Goal: Task Accomplishment & Management: Use online tool/utility

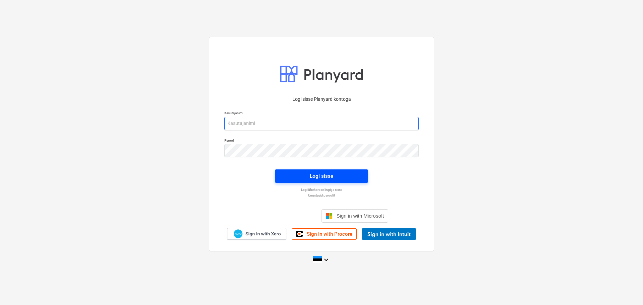
type input "[EMAIL_ADDRESS][DOMAIN_NAME]"
click at [323, 175] on div "Logi sisse" at bounding box center [321, 176] width 23 height 9
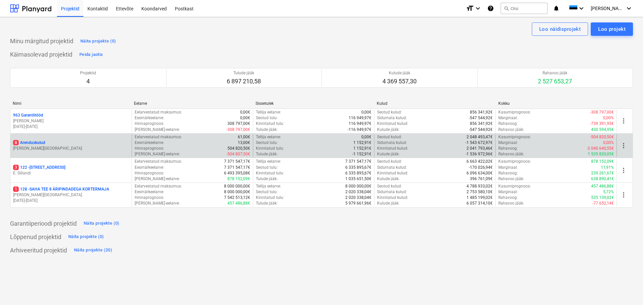
click at [29, 142] on p "8 Arenduskulud" at bounding box center [29, 143] width 32 height 6
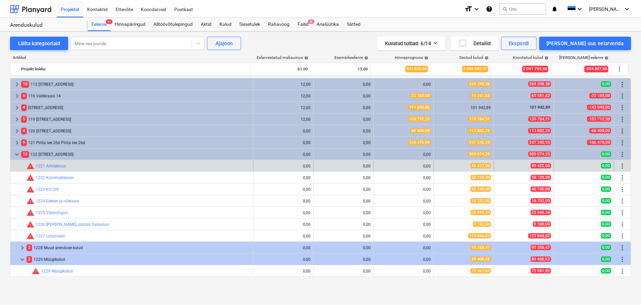
scroll to position [67, 0]
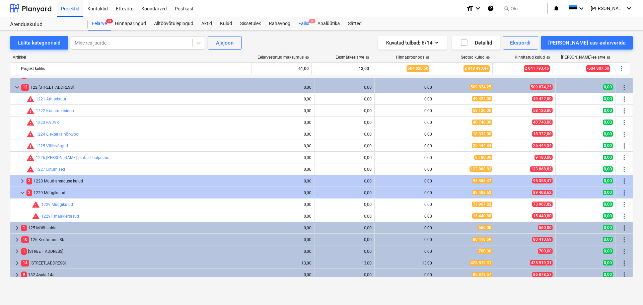
click at [305, 22] on div "Failid 8" at bounding box center [303, 23] width 19 height 13
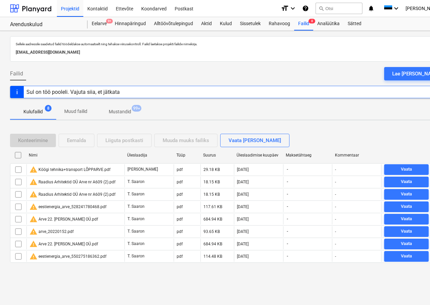
drag, startPoint x: 421, startPoint y: 75, endPoint x: 364, endPoint y: 76, distance: 57.0
click at [421, 75] on div "Lae [PERSON_NAME]" at bounding box center [417, 73] width 48 height 9
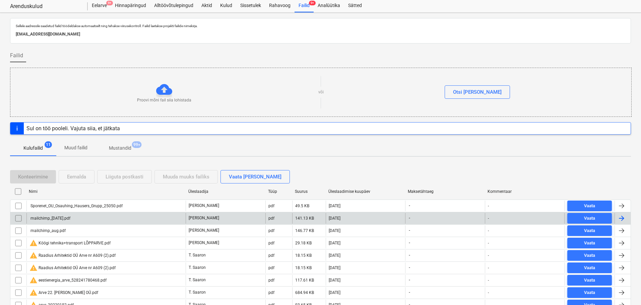
scroll to position [33, 0]
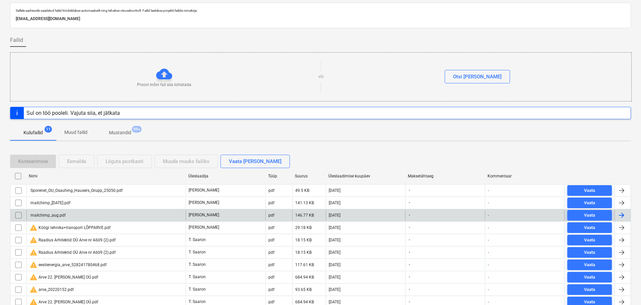
click at [54, 216] on div "mailchimp_aug.pdf" at bounding box center [47, 215] width 36 height 5
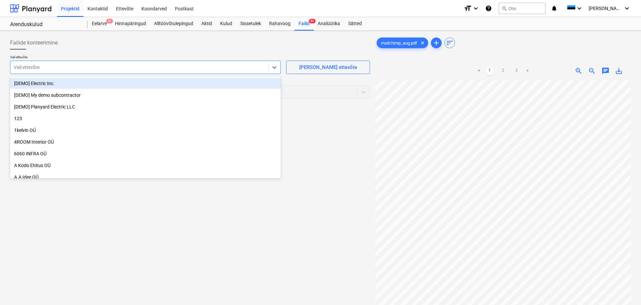
click at [146, 68] on div at bounding box center [139, 67] width 251 height 7
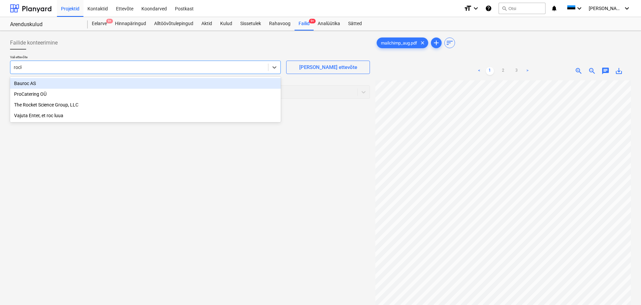
type input "[PERSON_NAME]"
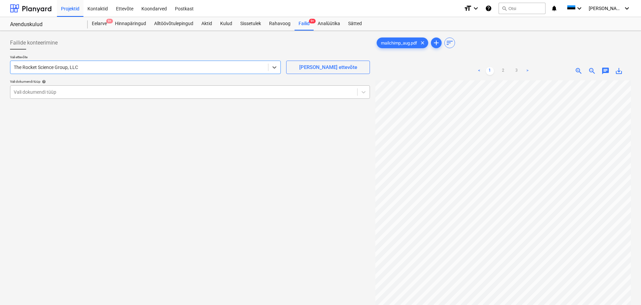
click at [128, 92] on div at bounding box center [184, 92] width 340 height 7
type input "1"
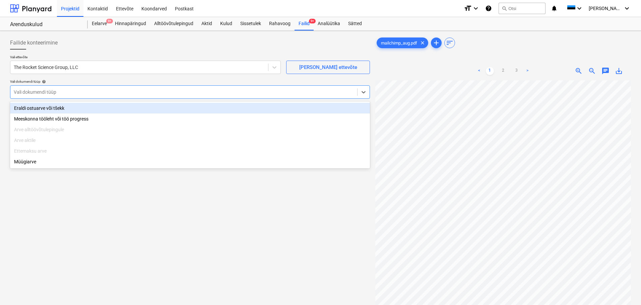
click at [81, 109] on div "Eraldi ostuarve või tšekk" at bounding box center [190, 108] width 360 height 11
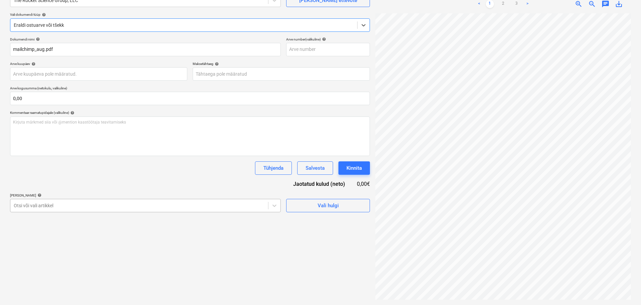
click at [115, 202] on div "Failide konteerimine Vali ettevõte The Rocket Science Group, LLC [PERSON_NAME] …" at bounding box center [189, 135] width 365 height 336
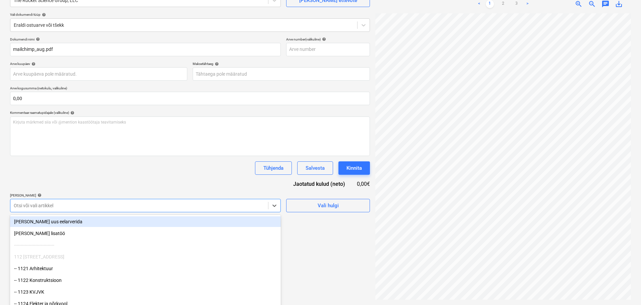
scroll to position [79, 0]
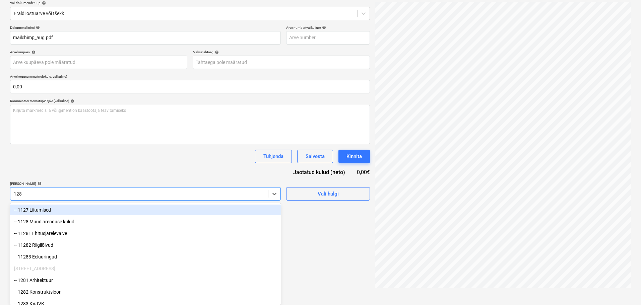
type input "1289"
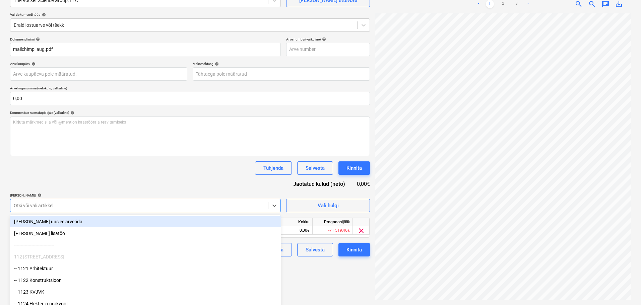
click at [136, 178] on div "Dokumendi nimi help mailchimp_aug.pdf Arve number (valikuline) help Arve kuupäe…" at bounding box center [190, 146] width 360 height 219
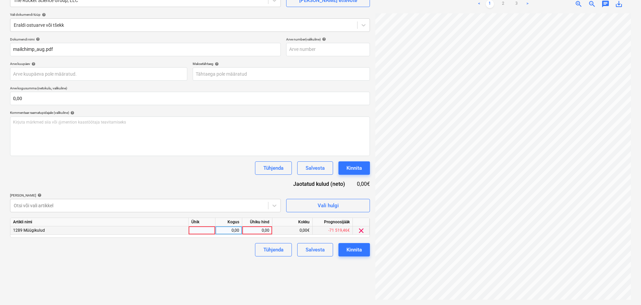
click at [200, 231] on div at bounding box center [202, 230] width 27 height 8
type input "tk"
click at [504, 3] on link "2" at bounding box center [503, 4] width 8 height 8
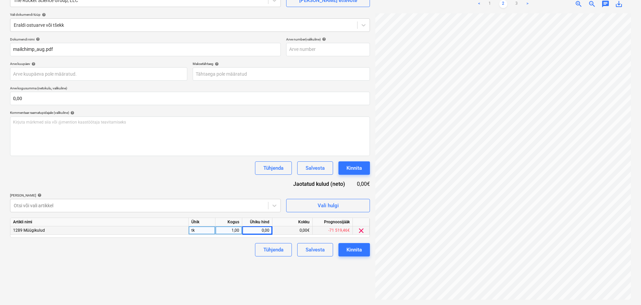
click at [256, 232] on div "0,00" at bounding box center [257, 230] width 24 height 8
type input "11,23"
click at [150, 277] on div "Failide konteerimine Vali ettevõte The Rocket Science Group, LLC [PERSON_NAME] …" at bounding box center [189, 135] width 365 height 336
click at [355, 247] on div "Kinnita" at bounding box center [353, 250] width 15 height 9
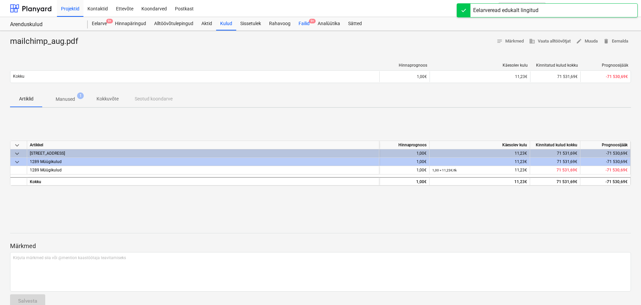
click at [297, 19] on div "Failid 9+" at bounding box center [303, 23] width 19 height 13
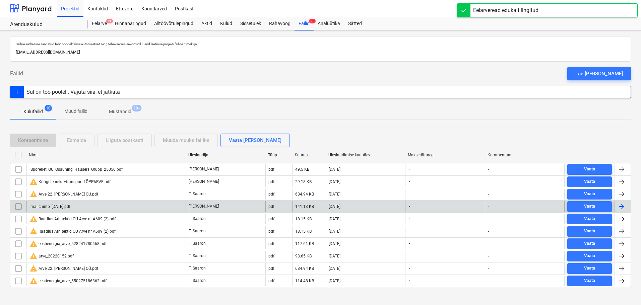
click at [83, 205] on div "mailchimp_[DATE].pdf" at bounding box center [105, 206] width 159 height 11
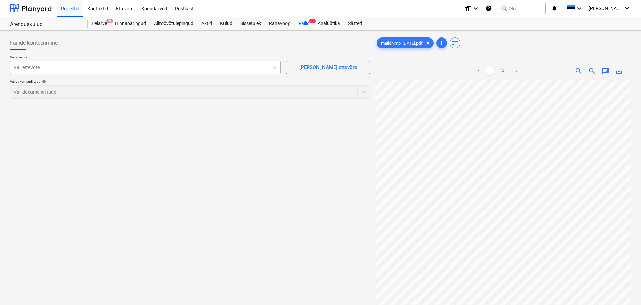
click at [169, 67] on div at bounding box center [139, 67] width 251 height 7
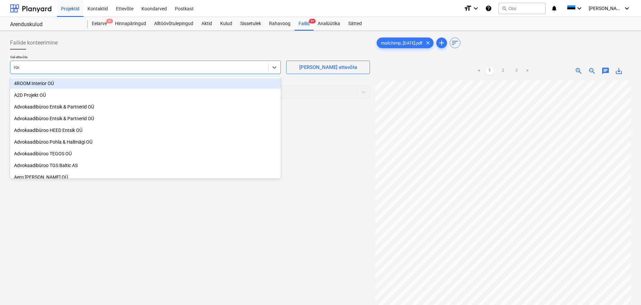
type input "rock"
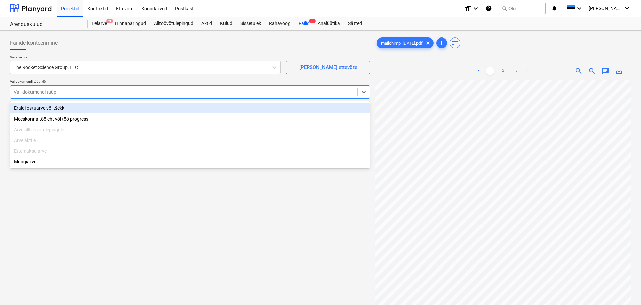
click at [135, 95] on div at bounding box center [184, 92] width 340 height 7
click at [109, 109] on div "Eraldi ostuarve või tšekk" at bounding box center [190, 108] width 360 height 11
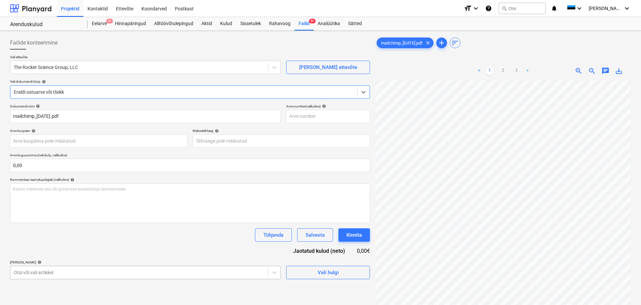
click at [106, 270] on body "Projektid Kontaktid Ettevõte Koondarved Postkast format_size keyboard_arrow_dow…" at bounding box center [320, 152] width 641 height 305
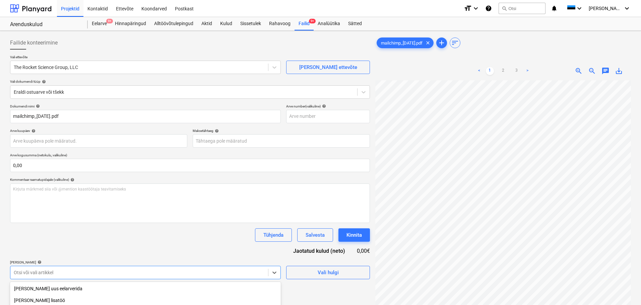
scroll to position [79, 0]
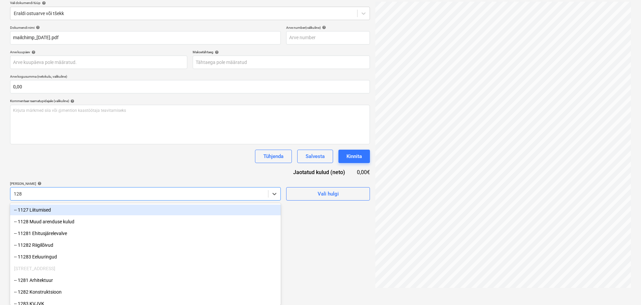
type input "1289"
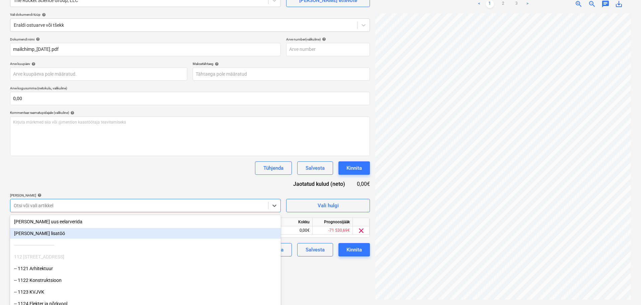
click at [207, 167] on div "Tühjenda Salvesta Kinnita" at bounding box center [190, 167] width 360 height 13
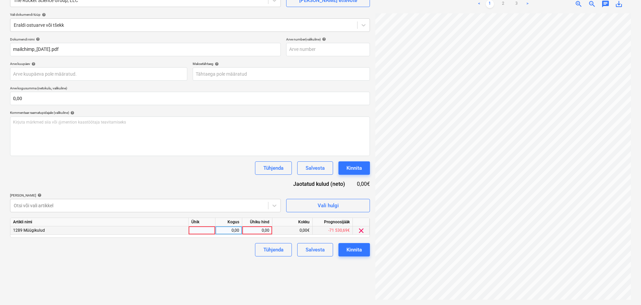
click at [209, 232] on div at bounding box center [202, 230] width 27 height 8
type input "tk"
click at [502, 5] on link "2" at bounding box center [503, 4] width 8 height 8
click at [264, 232] on div "0,00" at bounding box center [257, 230] width 24 height 8
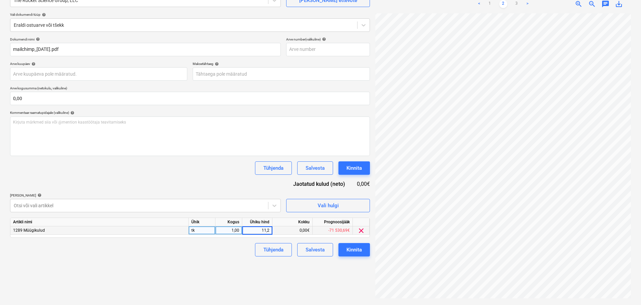
type input "11,22"
click at [175, 181] on div "Dokumendi nimi help mailchimp_[DATE].pdf Arve number (valikuline) help Arve kuu…" at bounding box center [190, 146] width 360 height 219
click at [362, 248] on div "Kinnita" at bounding box center [353, 250] width 15 height 9
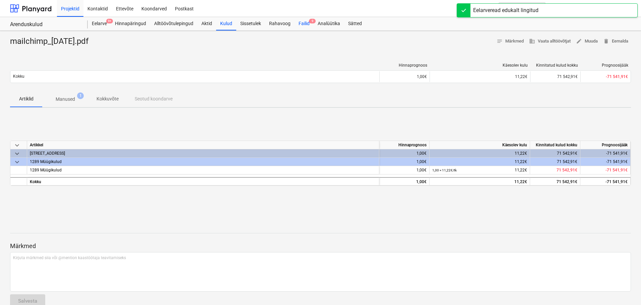
click at [305, 24] on div "Failid 9" at bounding box center [303, 23] width 19 height 13
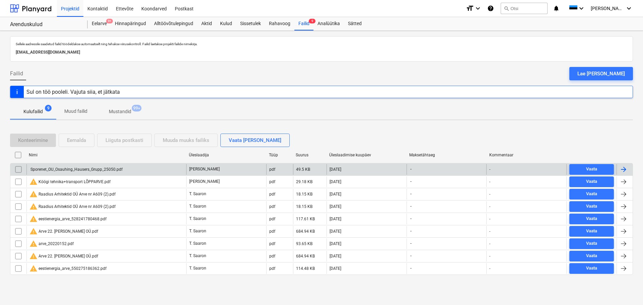
click at [95, 168] on div "Sporenet_OU_Osauhing_Hausers_Grupp_25050.pdf" at bounding box center [75, 169] width 93 height 5
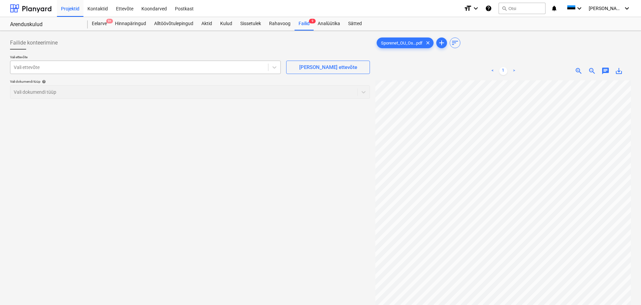
click at [163, 64] on div at bounding box center [139, 67] width 251 height 7
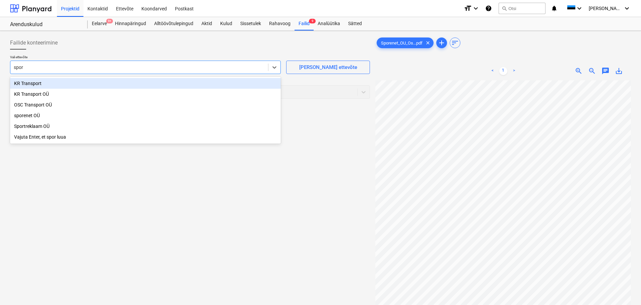
type input "spore"
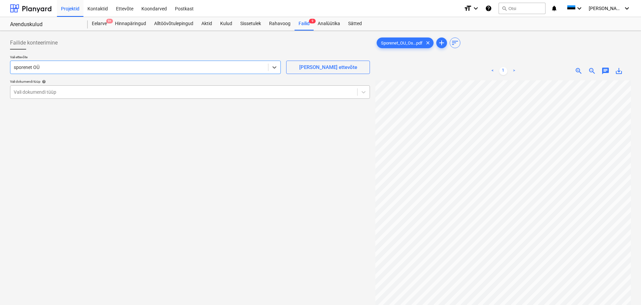
click at [112, 97] on div "Vali dokumendi tüüp" at bounding box center [183, 91] width 347 height 9
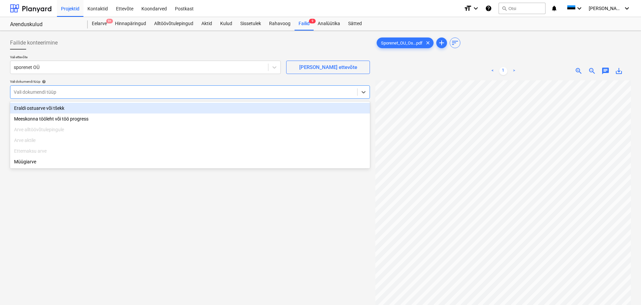
click at [96, 110] on div "Eraldi ostuarve või tšekk" at bounding box center [190, 108] width 360 height 11
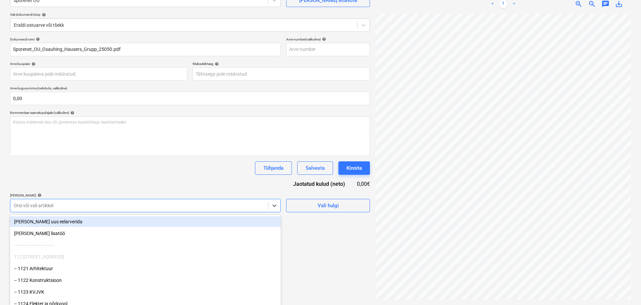
scroll to position [79, 0]
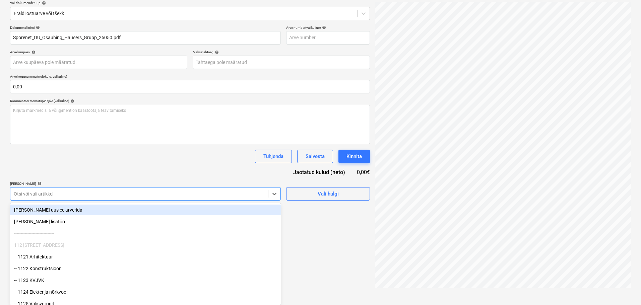
click at [164, 207] on body "Projektid Kontaktid Ettevõte Koondarved Postkast format_size keyboard_arrow_dow…" at bounding box center [320, 73] width 641 height 305
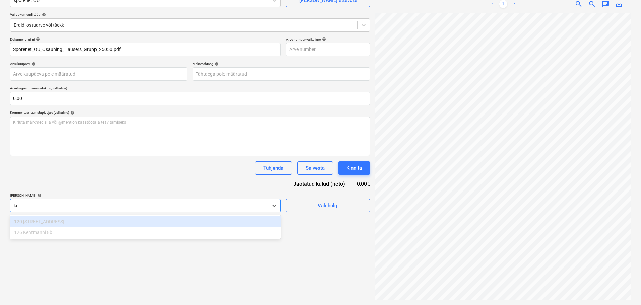
scroll to position [67, 0]
type input "k"
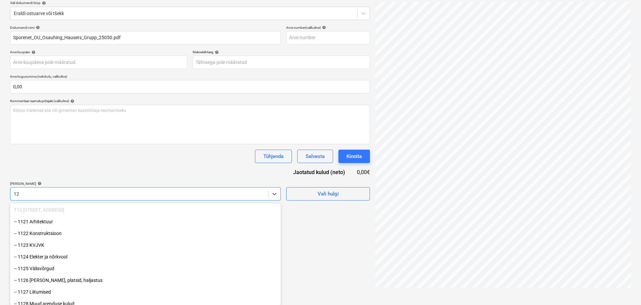
type input "120"
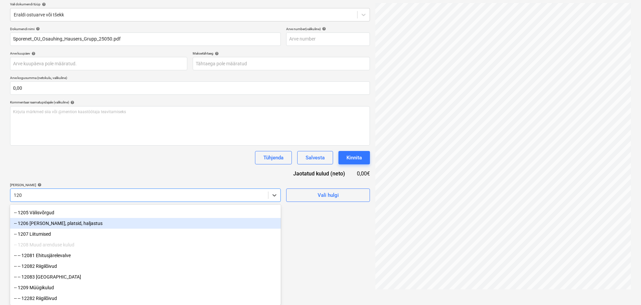
scroll to position [68, 0]
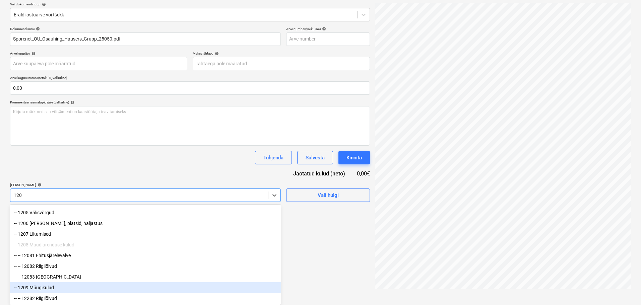
click at [39, 290] on div "-- 1209 Müügikulud" at bounding box center [145, 287] width 271 height 11
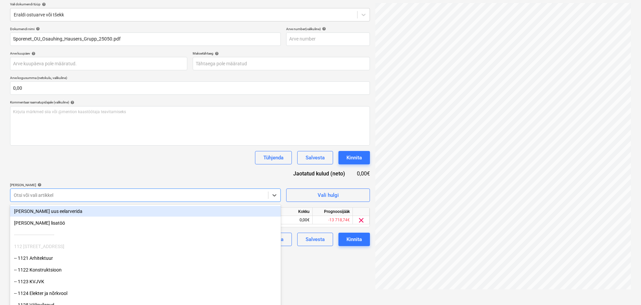
click at [88, 150] on div "Dokumendi nimi help Sporenet_OU_Osauhing_Hausers_Grupp_25050.pdf Arve number (v…" at bounding box center [190, 136] width 360 height 219
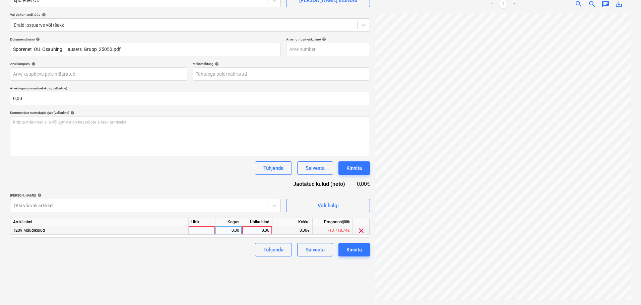
click at [205, 232] on div at bounding box center [202, 230] width 27 height 8
type input "tk"
type input "700"
click at [118, 177] on div "Dokumendi nimi help Sporenet_OU_Osauhing_Hausers_Grupp_25050.pdf Arve number (v…" at bounding box center [190, 146] width 360 height 219
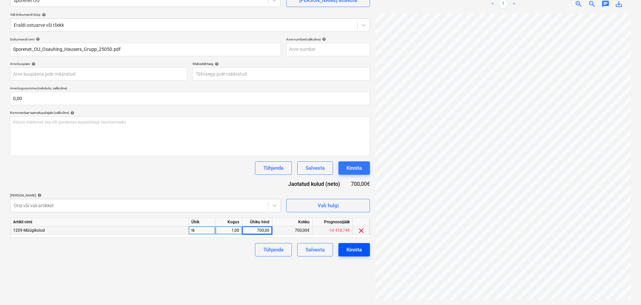
click at [352, 251] on div "Kinnita" at bounding box center [353, 250] width 15 height 9
